Goal: Transaction & Acquisition: Purchase product/service

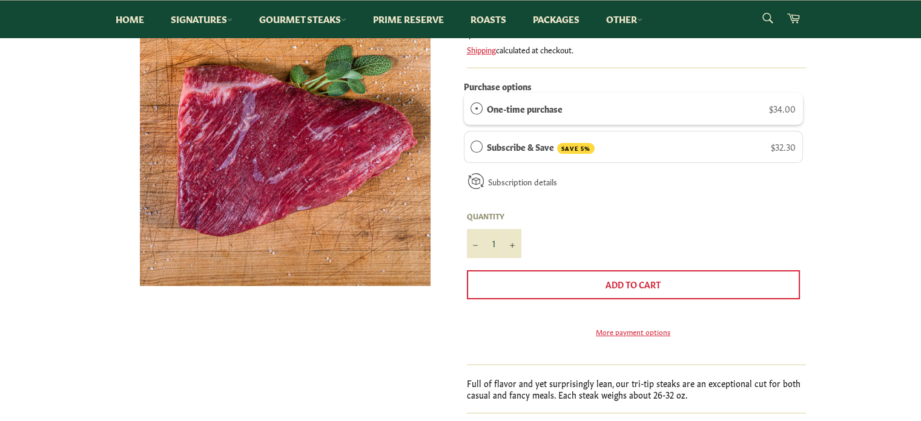
scroll to position [213, 0]
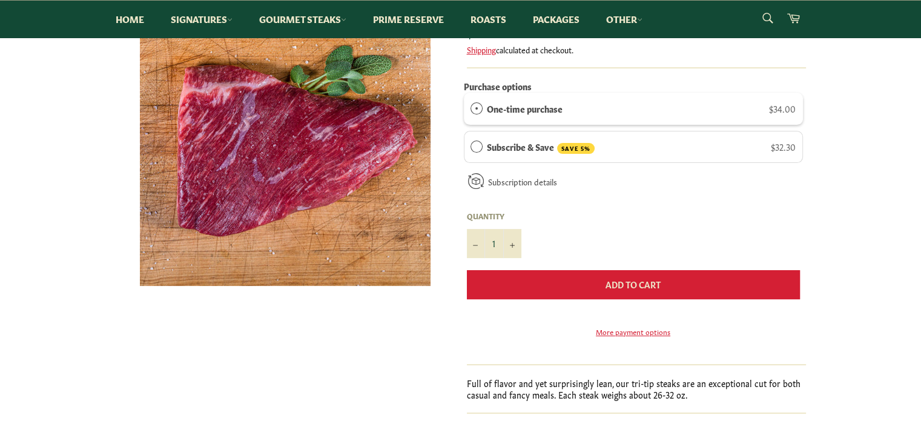
click at [652, 291] on button "Add to Cart" at bounding box center [633, 284] width 333 height 29
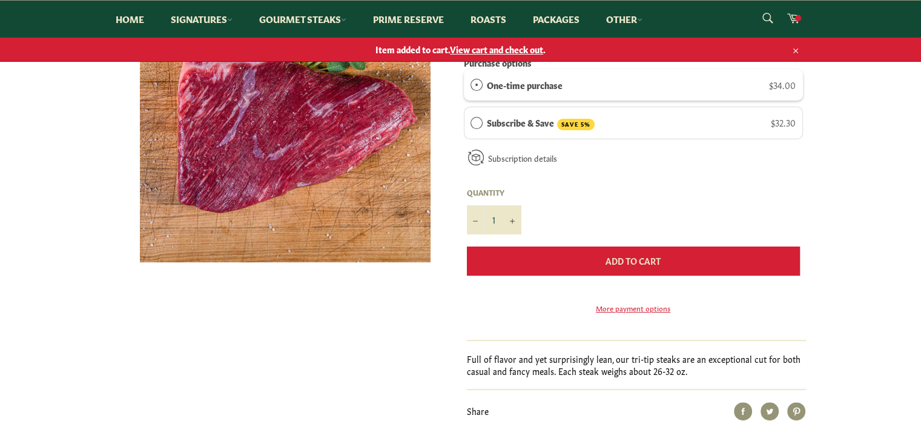
scroll to position [189, 0]
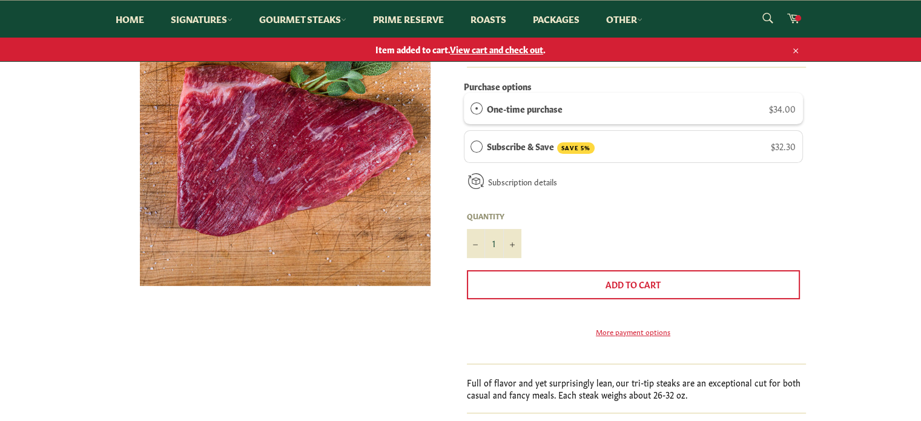
click at [466, 48] on span "View cart and check out" at bounding box center [496, 49] width 93 height 12
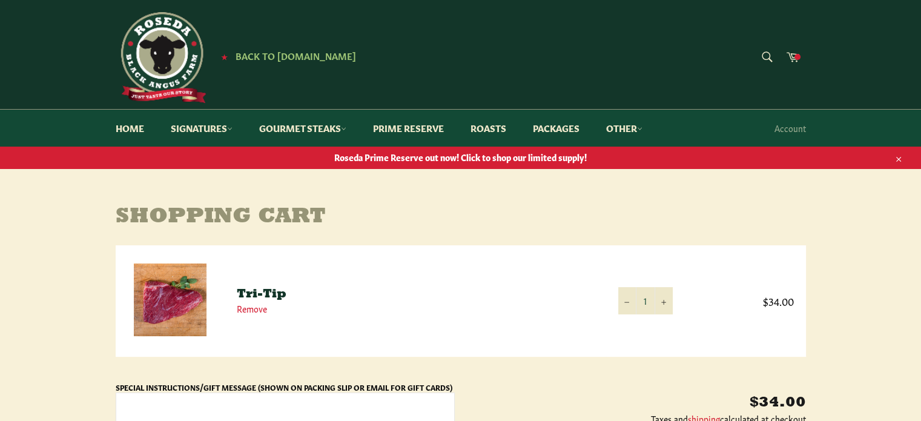
scroll to position [254, 0]
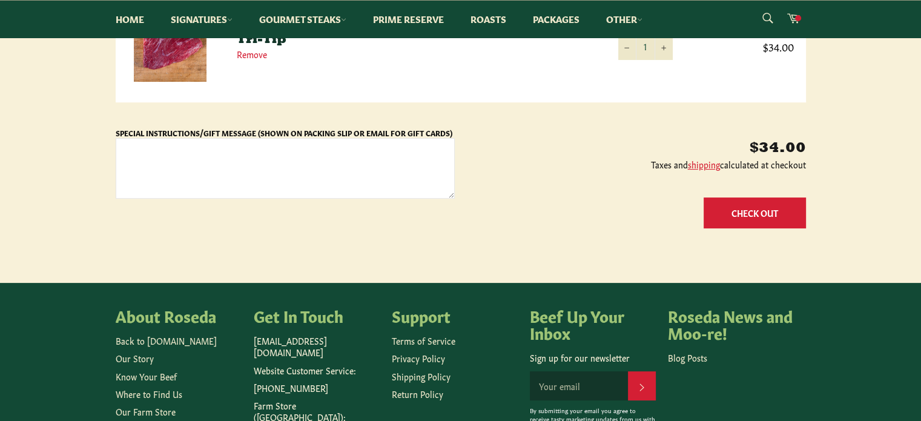
click at [733, 202] on button "Check Out" at bounding box center [754, 212] width 102 height 31
